Goal: Information Seeking & Learning: Learn about a topic

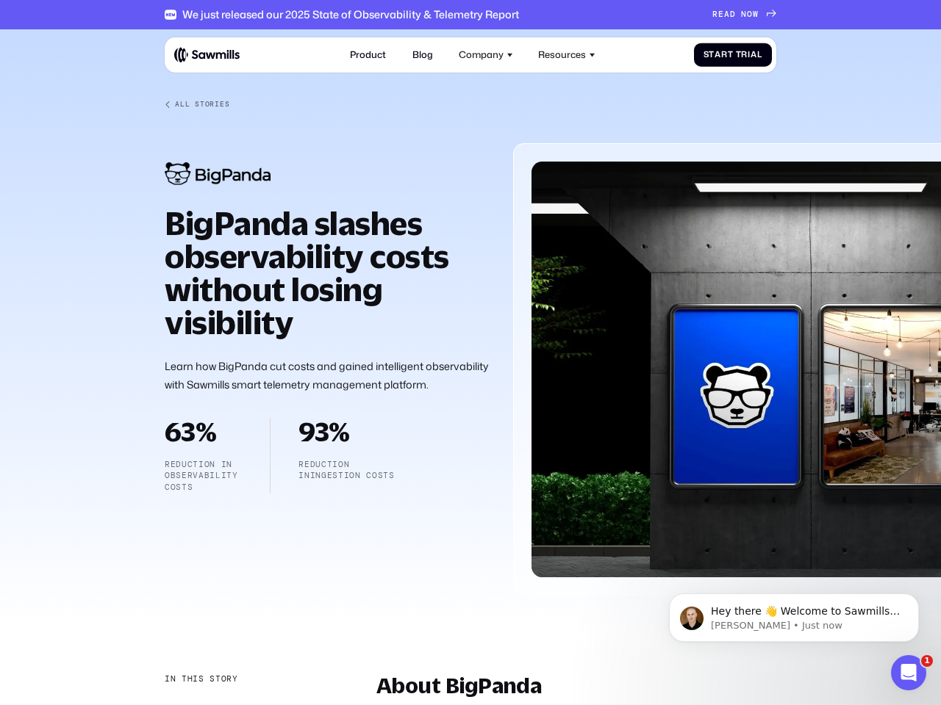
click at [486, 54] on div "Company" at bounding box center [481, 54] width 45 height 11
click at [567, 54] on div "Resources" at bounding box center [562, 54] width 48 height 11
click at [200, 680] on div "In this story" at bounding box center [201, 680] width 73 height 12
click at [241, 705] on div "About BigPanda" at bounding box center [241, 710] width 153 height 12
click at [794, 618] on p "Hey there 👋 Welcome to Sawmills. The smart telemetry management platform that s…" at bounding box center [806, 612] width 190 height 15
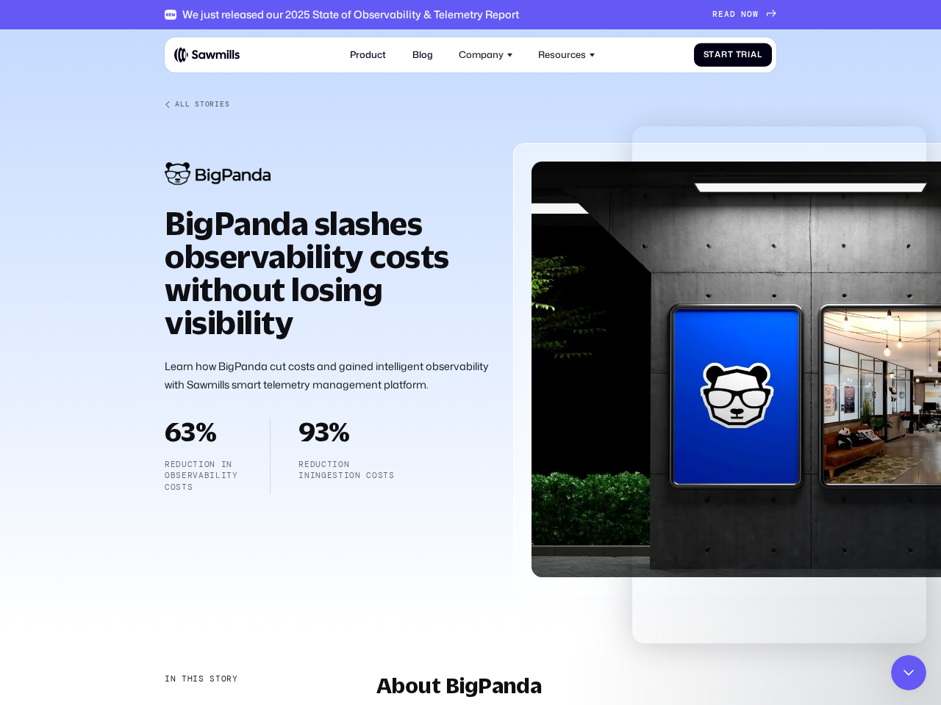
click at [908, 673] on icon "Close Intercom Messenger" at bounding box center [908, 673] width 18 height 18
